Goal: Task Accomplishment & Management: Manage account settings

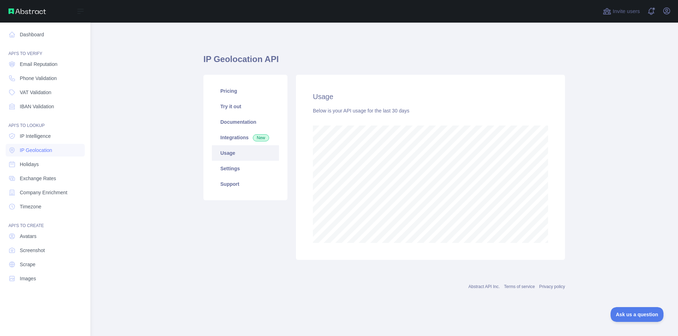
scroll to position [352632, 352359]
click at [38, 146] on link "IP Geolocation" at bounding box center [45, 150] width 79 height 13
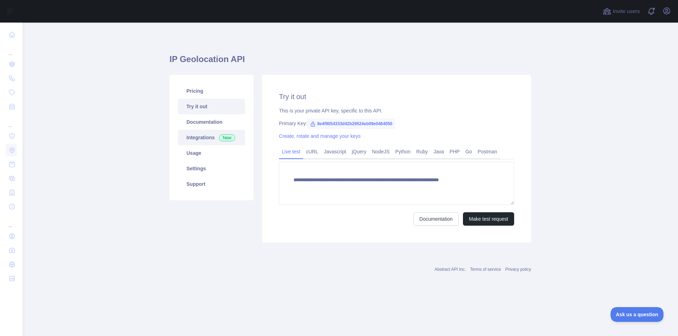
type textarea "**********"
click at [190, 144] on link "Integrations New" at bounding box center [211, 138] width 67 height 16
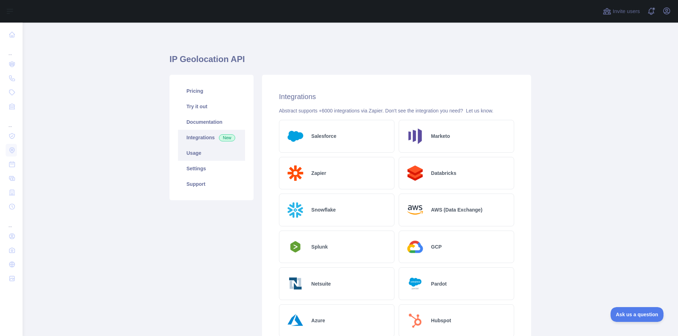
click at [195, 154] on link "Usage" at bounding box center [211, 153] width 67 height 16
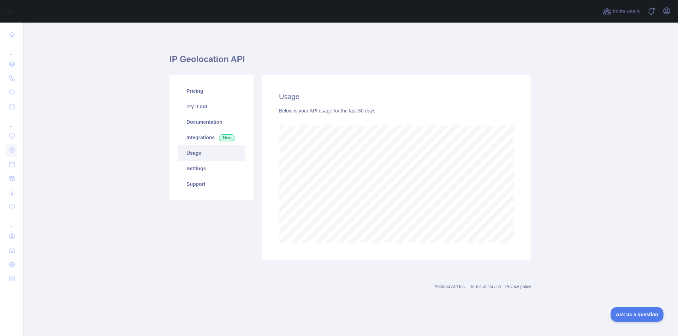
scroll to position [314, 655]
click at [191, 153] on link "Usage" at bounding box center [211, 153] width 67 height 16
click at [191, 152] on link "Usage" at bounding box center [211, 153] width 67 height 16
click at [194, 142] on link "Integrations New" at bounding box center [211, 138] width 67 height 16
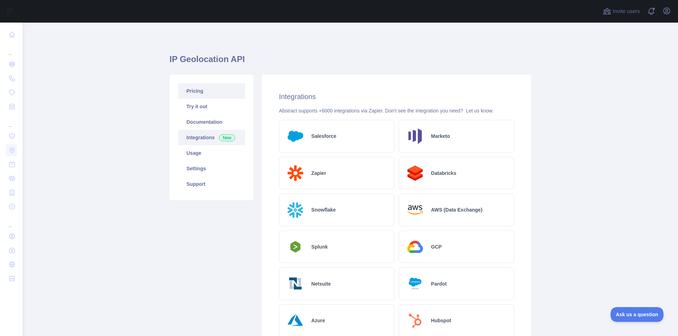
click at [201, 98] on link "Pricing" at bounding box center [211, 91] width 67 height 16
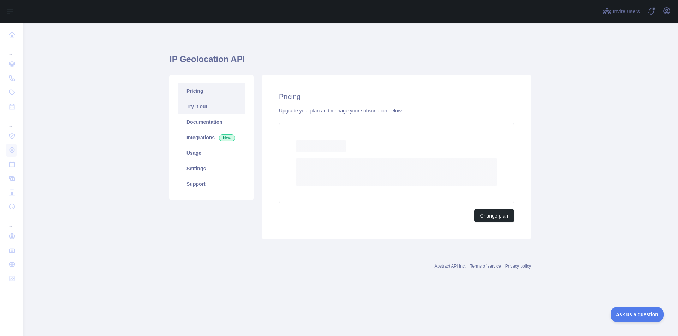
click at [200, 108] on link "Try it out" at bounding box center [211, 107] width 67 height 16
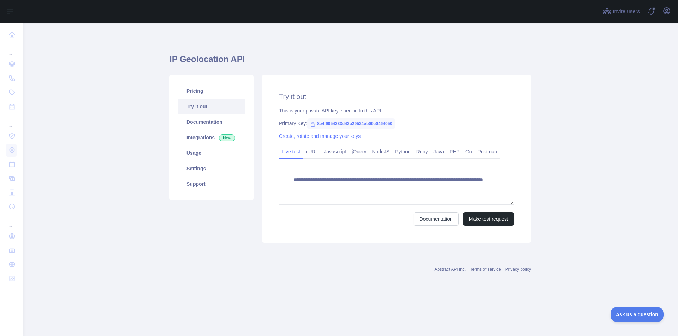
click at [200, 108] on link "Try it out" at bounding box center [211, 107] width 67 height 16
click at [200, 124] on link "Documentation" at bounding box center [211, 122] width 67 height 16
click at [221, 88] on link "Pricing" at bounding box center [211, 91] width 67 height 16
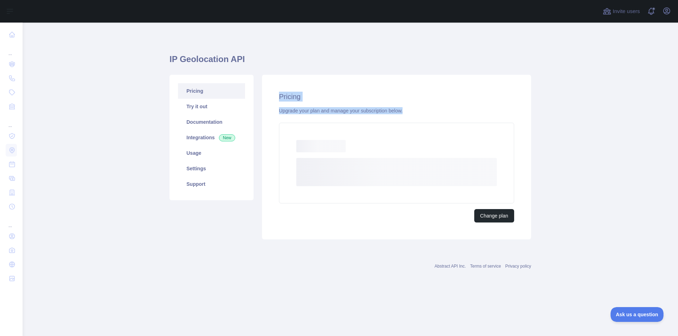
drag, startPoint x: 270, startPoint y: 94, endPoint x: 424, endPoint y: 112, distance: 155.6
click at [424, 112] on div "Pricing Upgrade your plan and manage your subscription below. Loading... Loadin…" at bounding box center [396, 157] width 269 height 165
click at [424, 112] on div "Upgrade your plan and manage your subscription below." at bounding box center [396, 110] width 235 height 7
drag, startPoint x: 424, startPoint y: 112, endPoint x: 291, endPoint y: 93, distance: 134.8
click at [291, 93] on div "Pricing Upgrade your plan and manage your subscription below. Loading... Loadin…" at bounding box center [396, 157] width 269 height 165
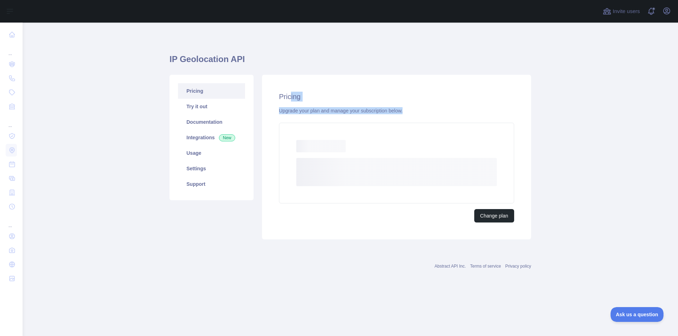
click at [291, 93] on h2 "Pricing" at bounding box center [396, 97] width 235 height 10
click at [206, 178] on link "Support" at bounding box center [211, 184] width 67 height 16
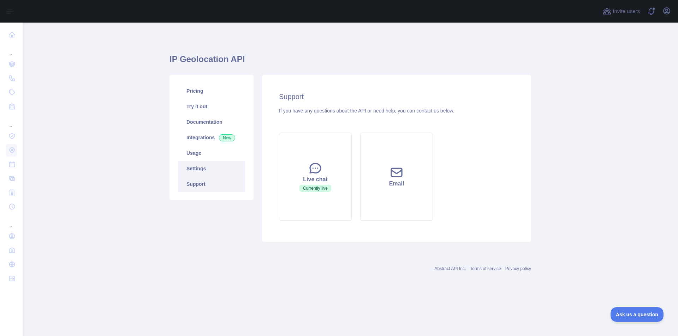
click at [206, 171] on link "Settings" at bounding box center [211, 169] width 67 height 16
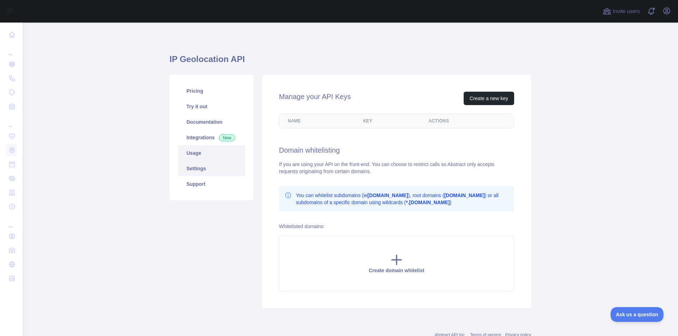
click at [201, 148] on link "Usage" at bounding box center [211, 153] width 67 height 16
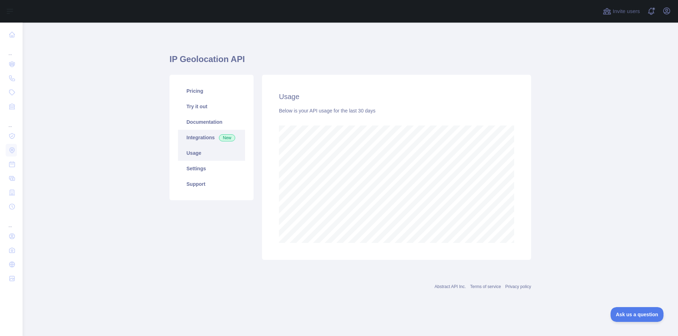
scroll to position [314, 655]
click at [193, 132] on link "Integrations New" at bounding box center [211, 138] width 67 height 16
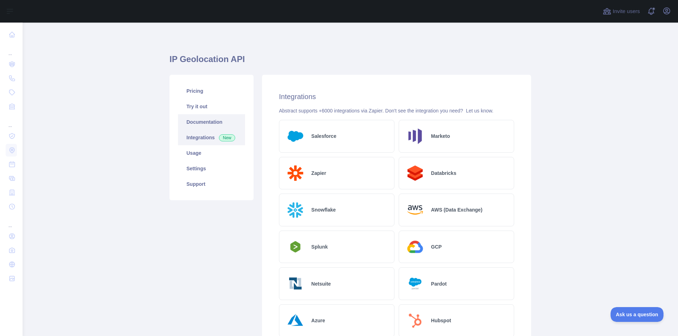
click at [197, 123] on link "Documentation" at bounding box center [211, 122] width 67 height 16
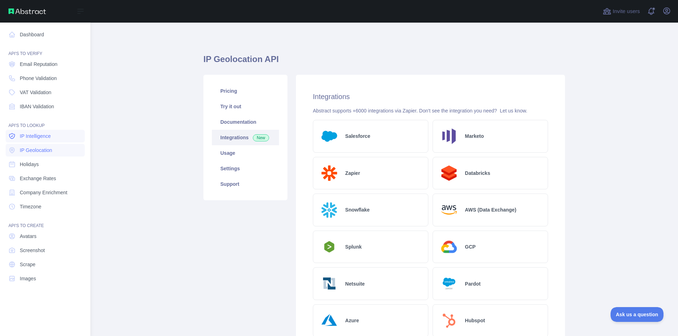
click at [28, 139] on span "IP Intelligence" at bounding box center [35, 136] width 31 height 7
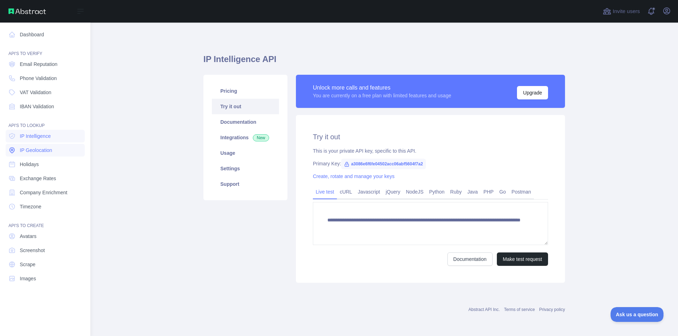
click at [25, 150] on span "IP Geolocation" at bounding box center [36, 150] width 32 height 7
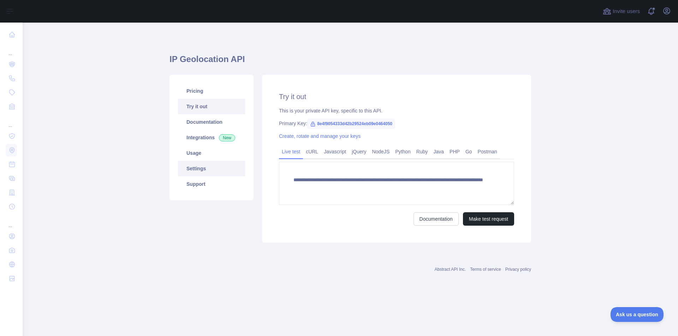
click at [201, 167] on link "Settings" at bounding box center [211, 169] width 67 height 16
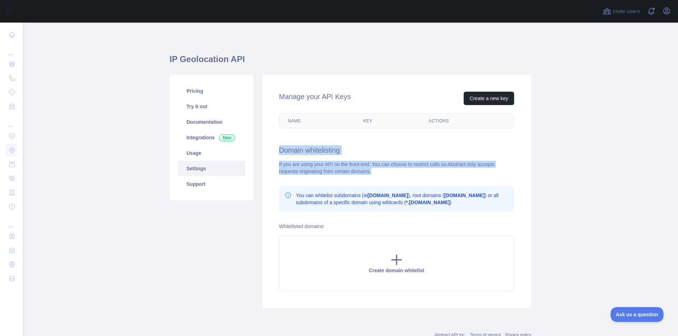
drag, startPoint x: 376, startPoint y: 172, endPoint x: 272, endPoint y: 151, distance: 106.5
click at [272, 151] on div "Manage your API Keys Create a new key Name Key Actions Domain whitelisting If y…" at bounding box center [396, 192] width 269 height 234
drag, startPoint x: 277, startPoint y: 155, endPoint x: 366, endPoint y: 170, distance: 90.3
click at [366, 170] on div "Manage your API Keys Create a new key Name Key Actions Domain whitelisting If y…" at bounding box center [396, 192] width 269 height 234
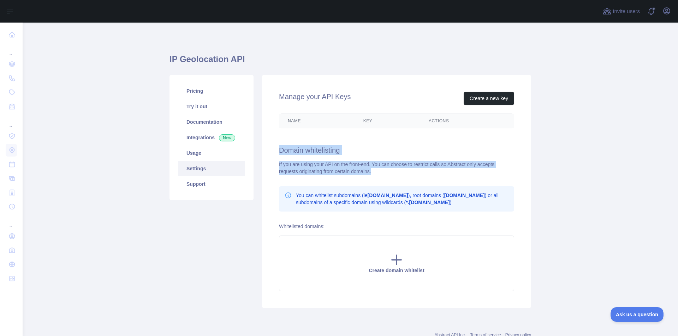
click at [366, 170] on div "If you are using your API on the front-end. You can choose to restrict calls so…" at bounding box center [396, 168] width 235 height 14
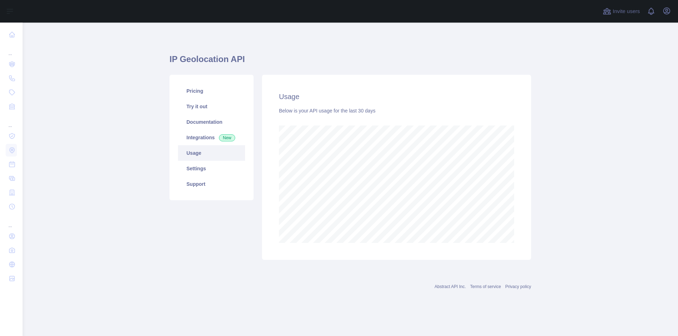
scroll to position [314, 655]
